Goal: Transaction & Acquisition: Purchase product/service

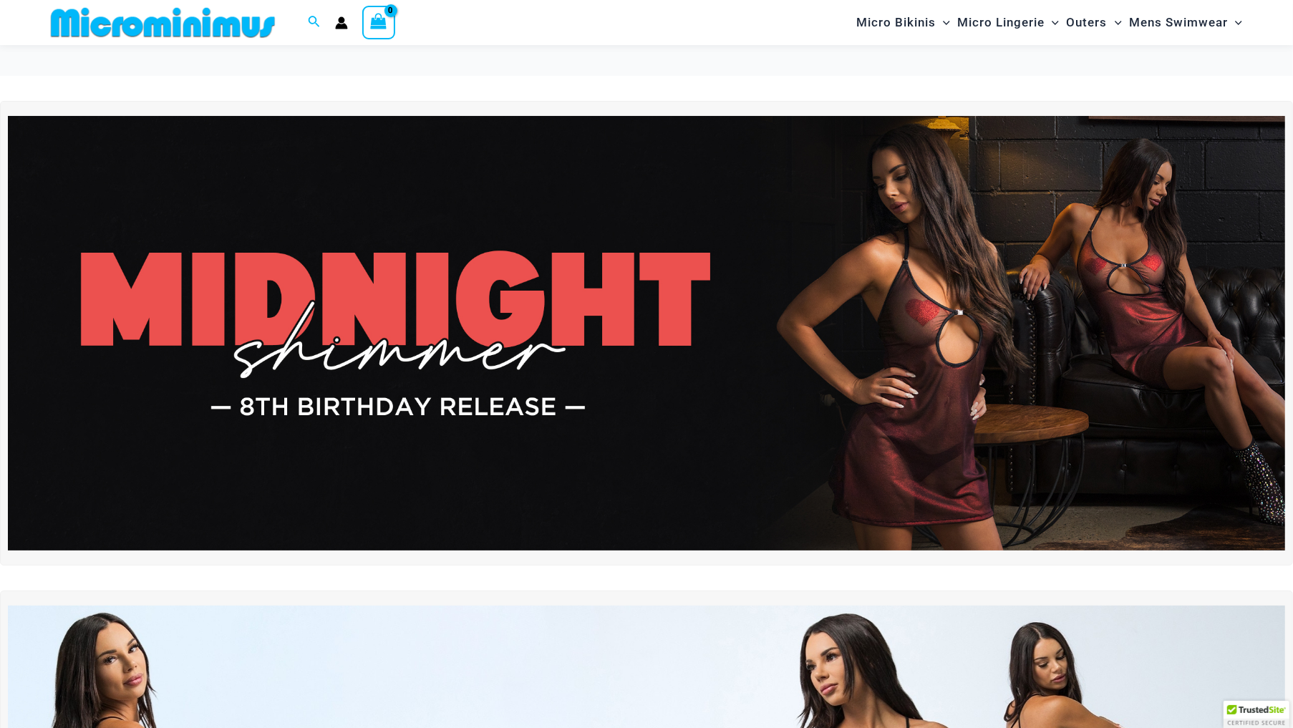
scroll to position [400, 0]
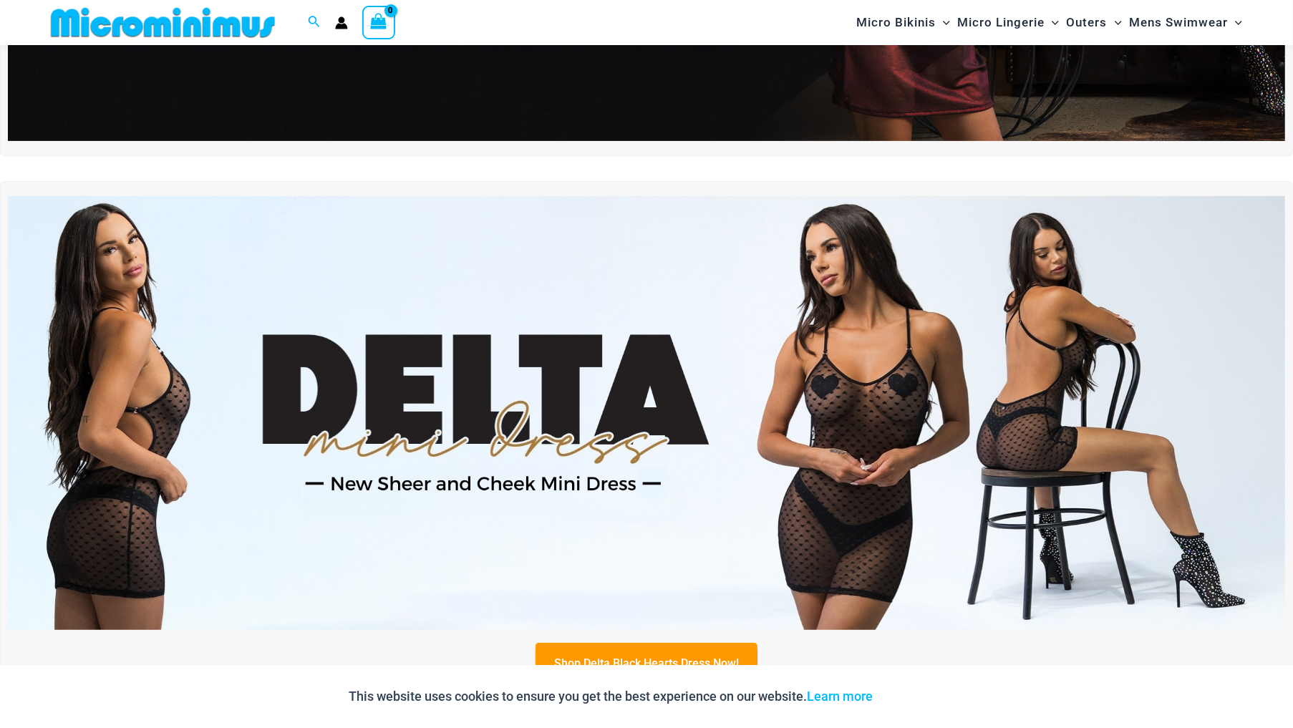
click at [711, 464] on img at bounding box center [647, 413] width 1278 height 434
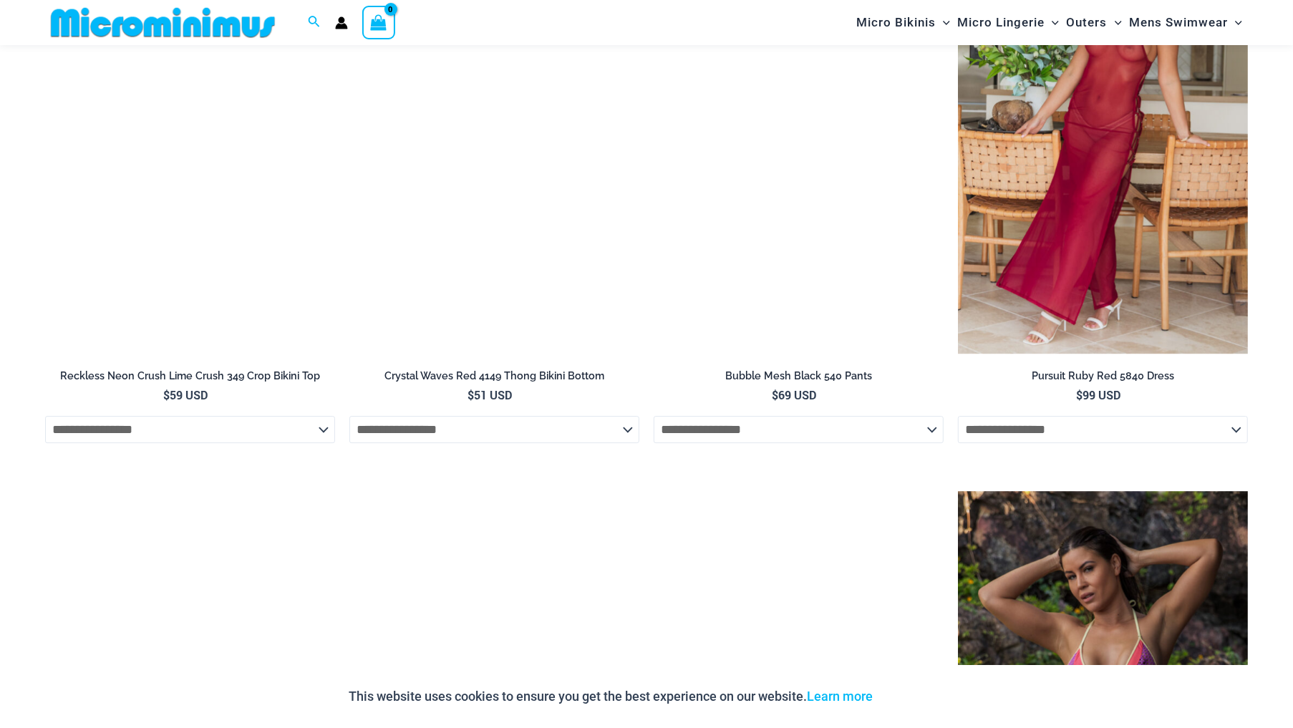
scroll to position [3984, 0]
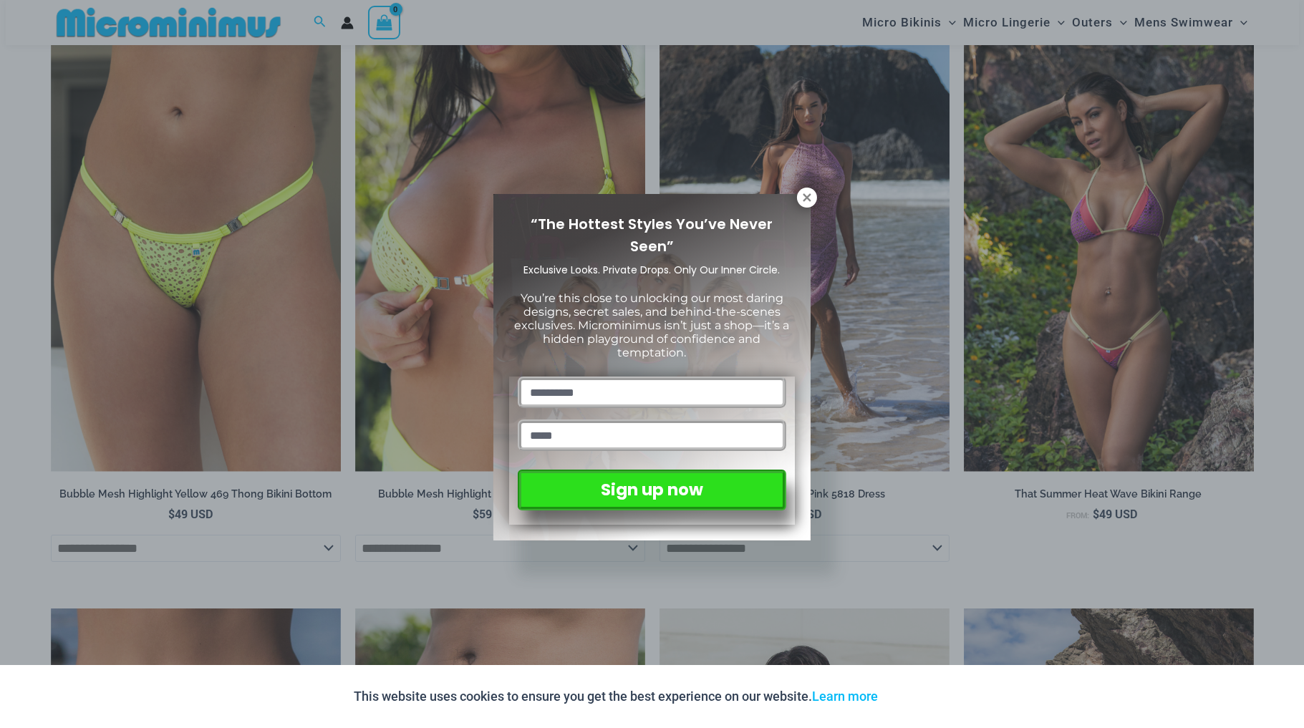
click at [802, 208] on div "“The Hottest Styles You’ve Never Seen” Exclusive Looks. Private Drops. Only Our…" at bounding box center [651, 367] width 317 height 347
click at [808, 199] on icon at bounding box center [807, 197] width 8 height 8
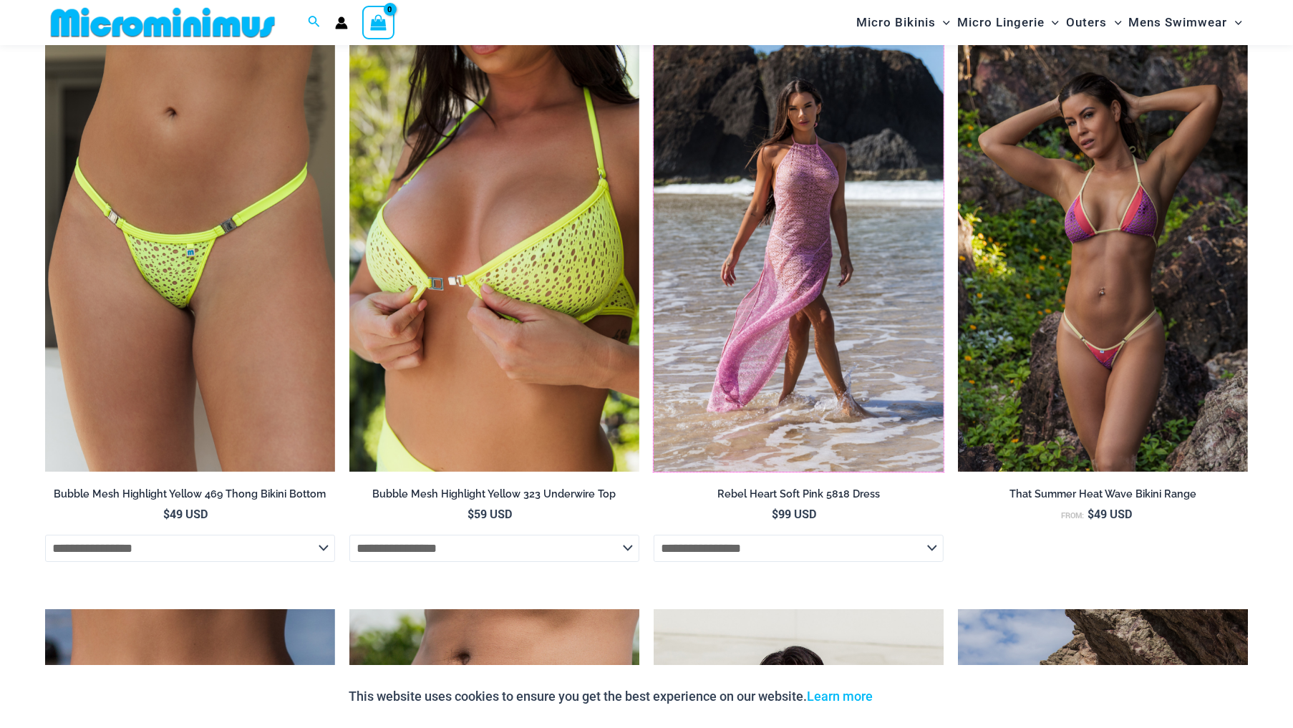
click at [654, 37] on img at bounding box center [654, 37] width 0 height 0
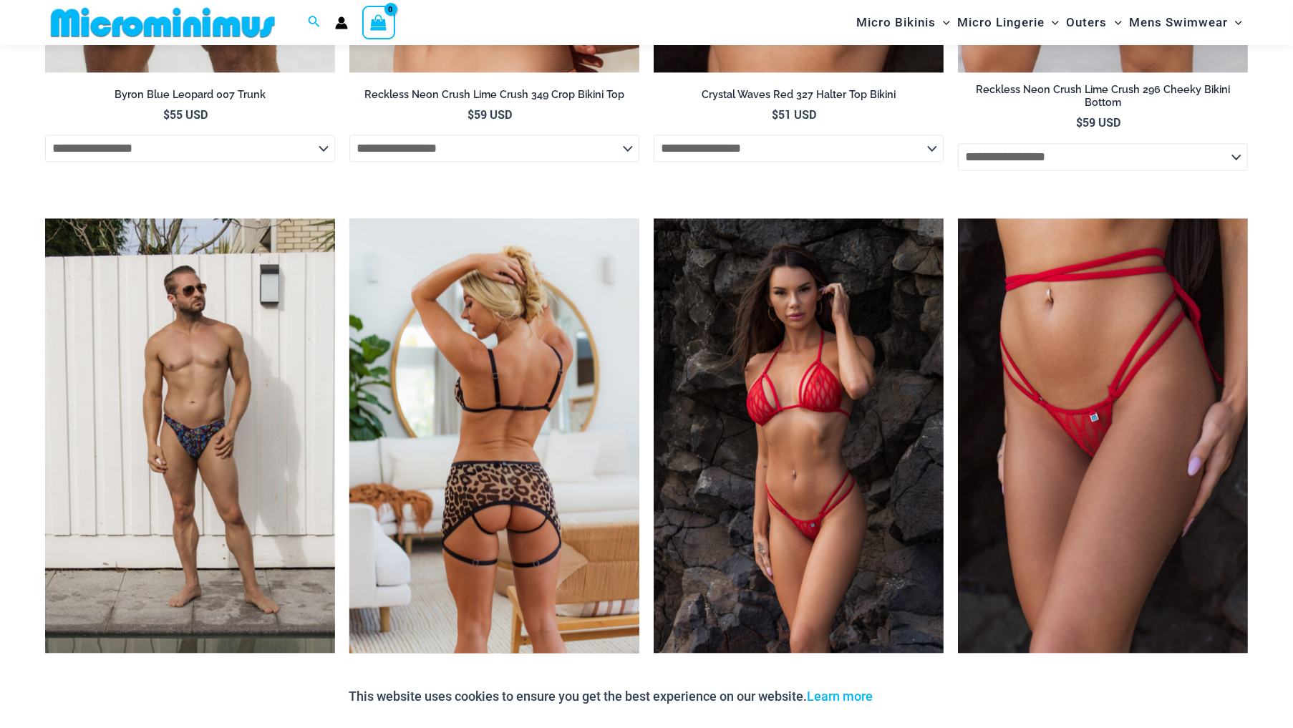
scroll to position [2632, 0]
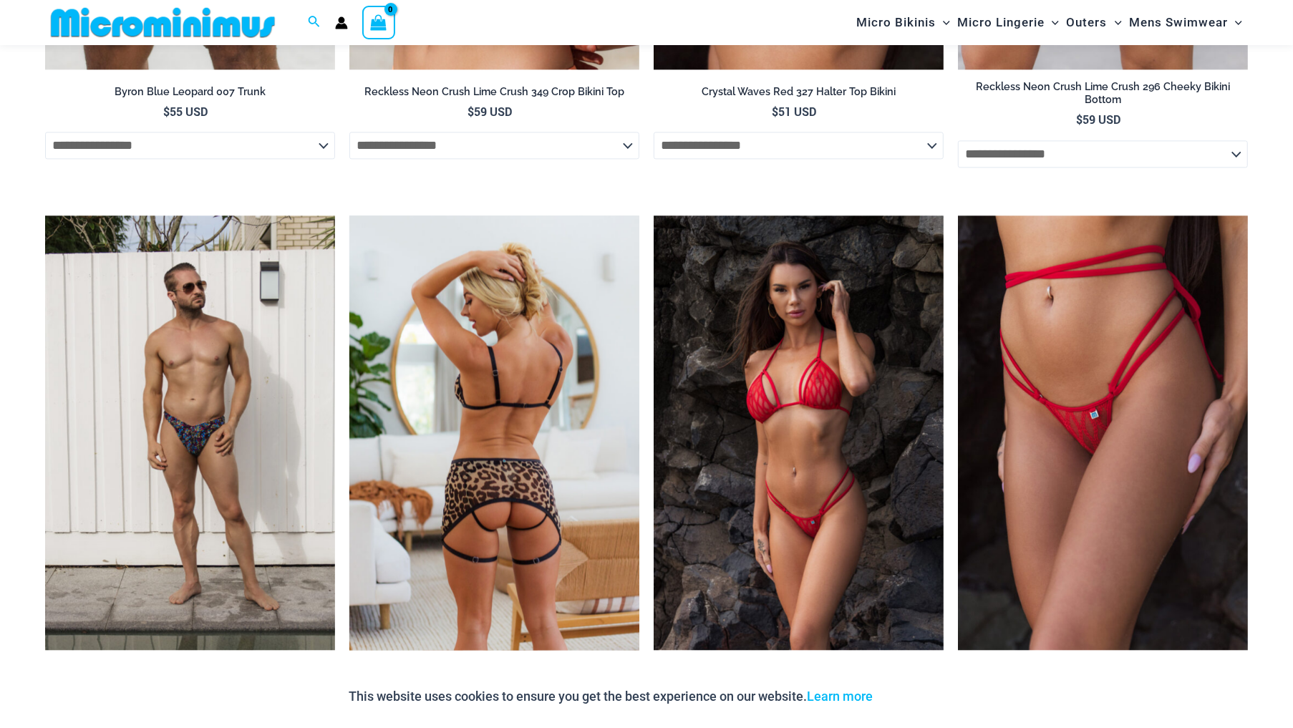
click at [524, 441] on img at bounding box center [494, 433] width 290 height 435
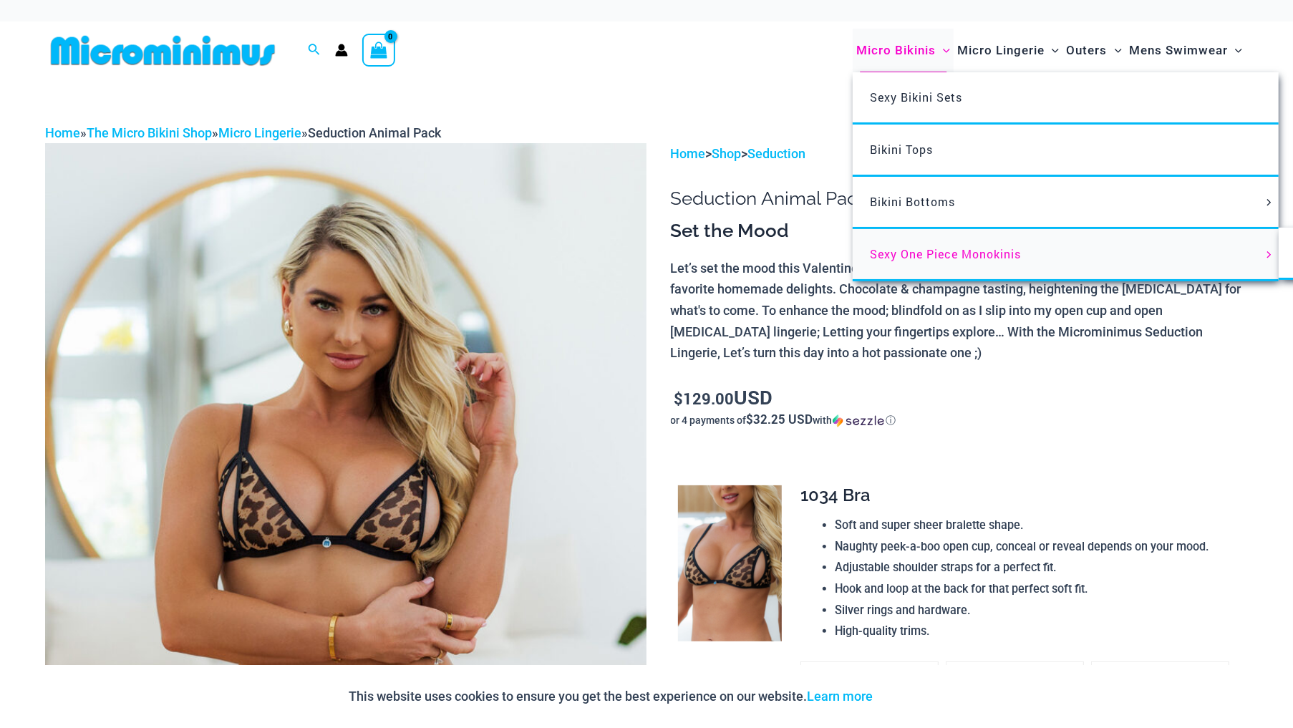
click at [912, 248] on span "Sexy One Piece Monokinis" at bounding box center [945, 253] width 151 height 15
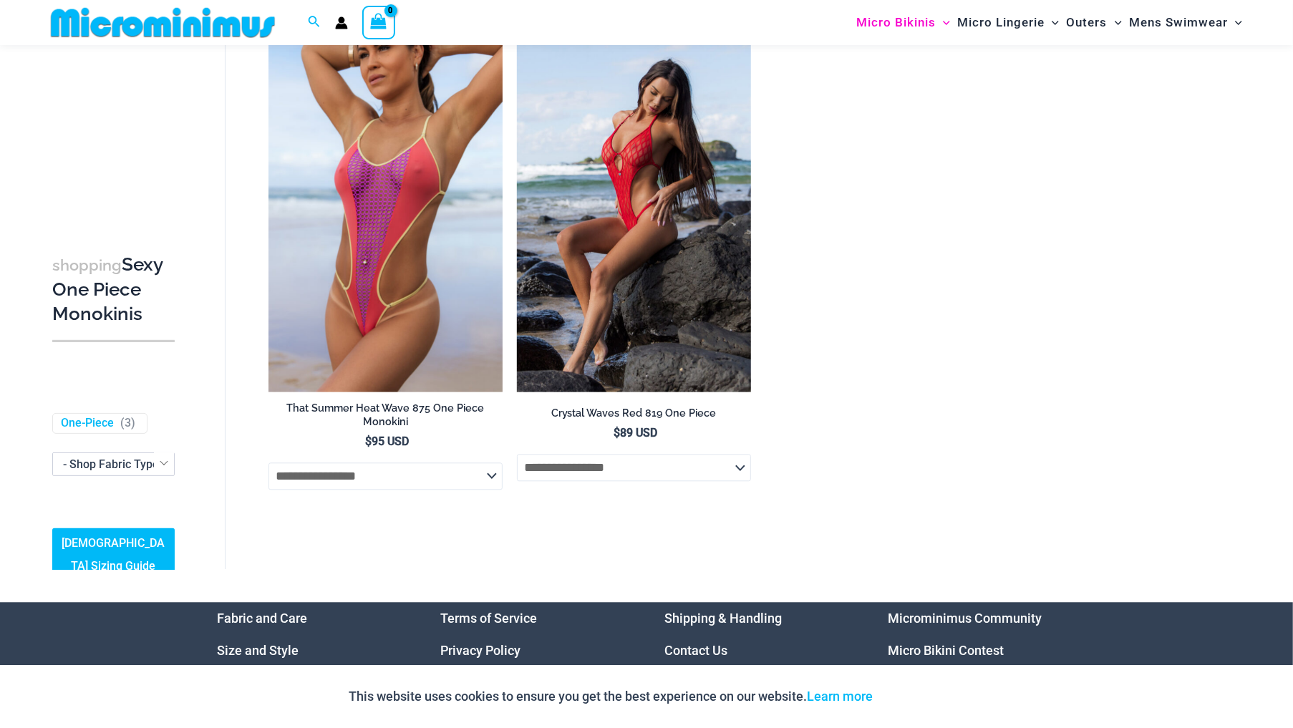
scroll to position [2792, 0]
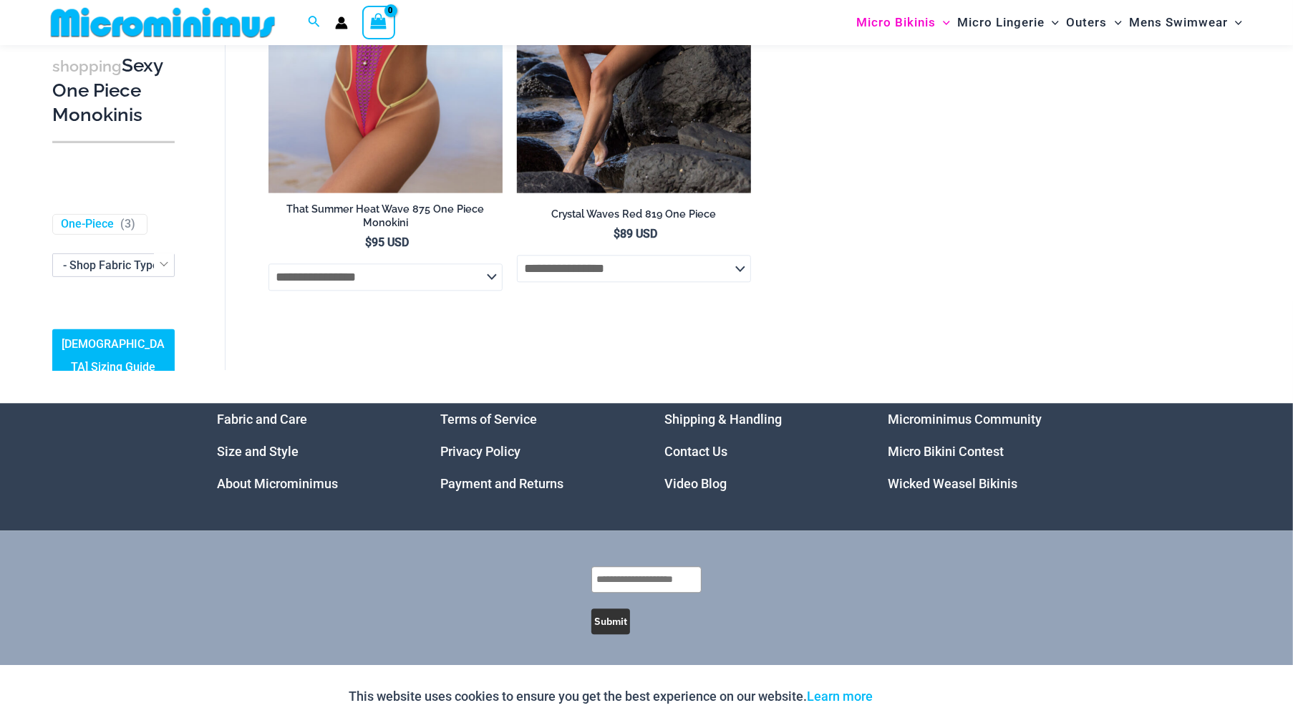
click at [907, 486] on link "Wicked Weasel Bikinis" at bounding box center [954, 483] width 130 height 15
